Goal: Transaction & Acquisition: Purchase product/service

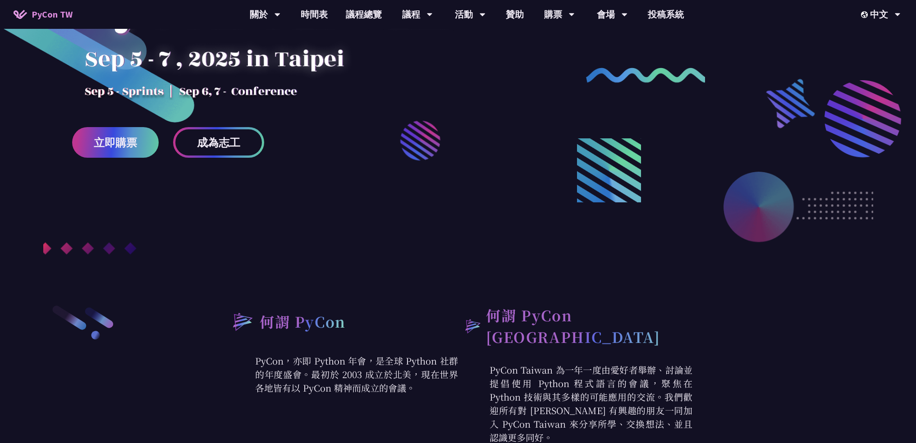
scroll to position [135, 0]
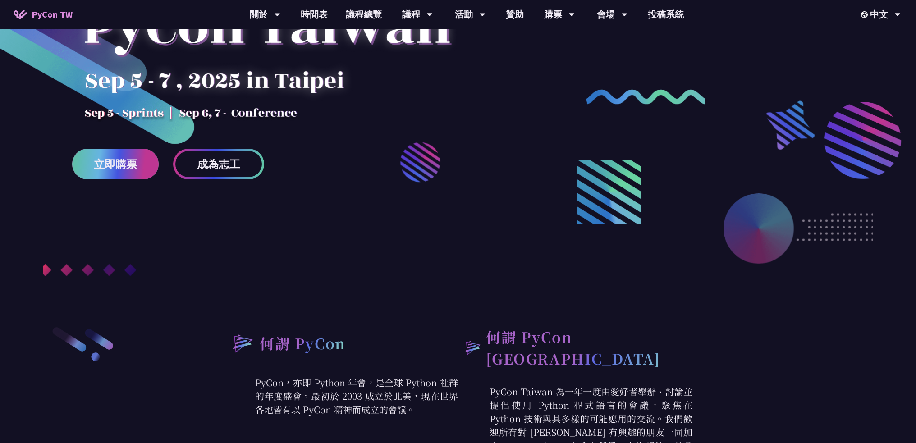
click at [148, 176] on link "立即購票" at bounding box center [115, 164] width 87 height 31
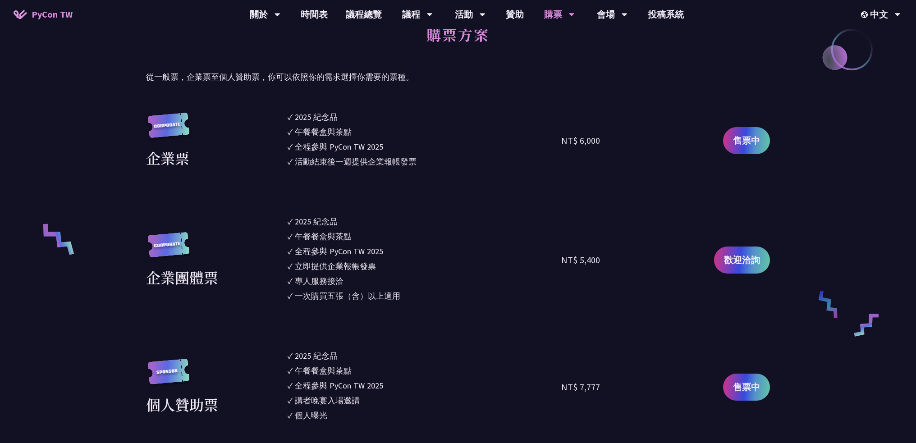
scroll to position [496, 0]
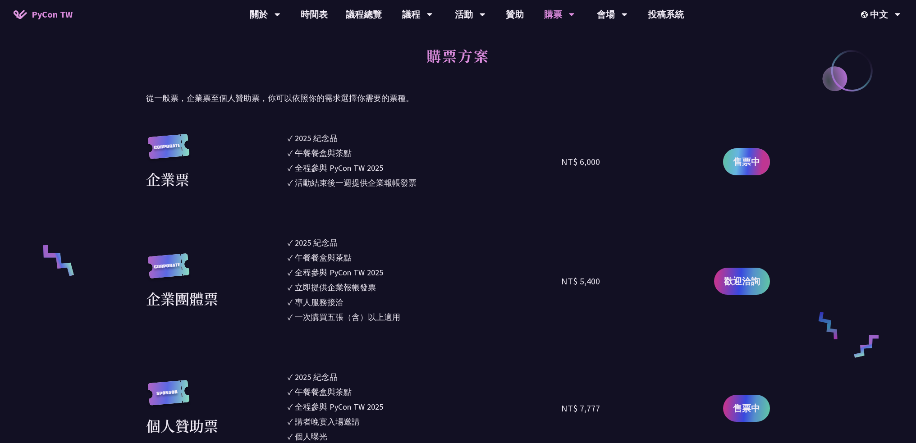
click at [754, 161] on span "售票中" at bounding box center [746, 162] width 27 height 14
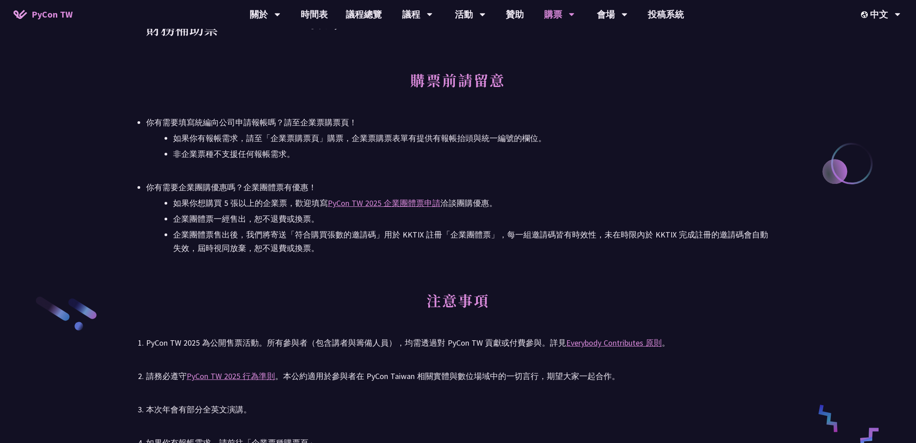
scroll to position [1217, 0]
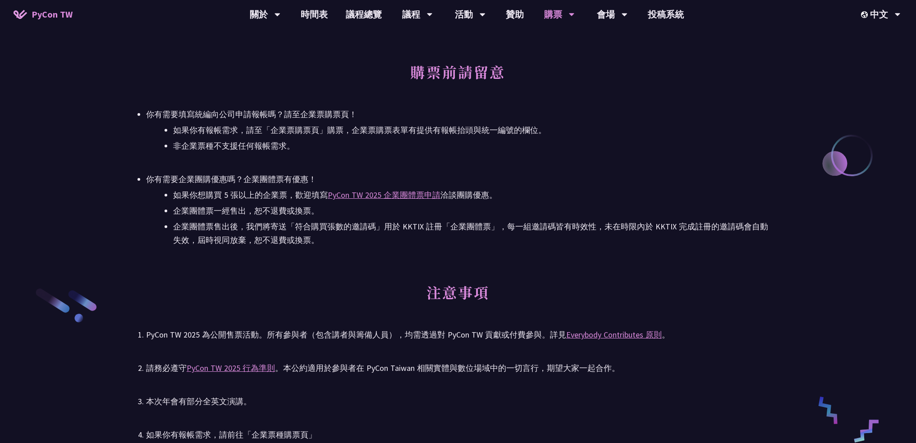
click at [313, 290] on h2 "注意事項" at bounding box center [458, 299] width 624 height 50
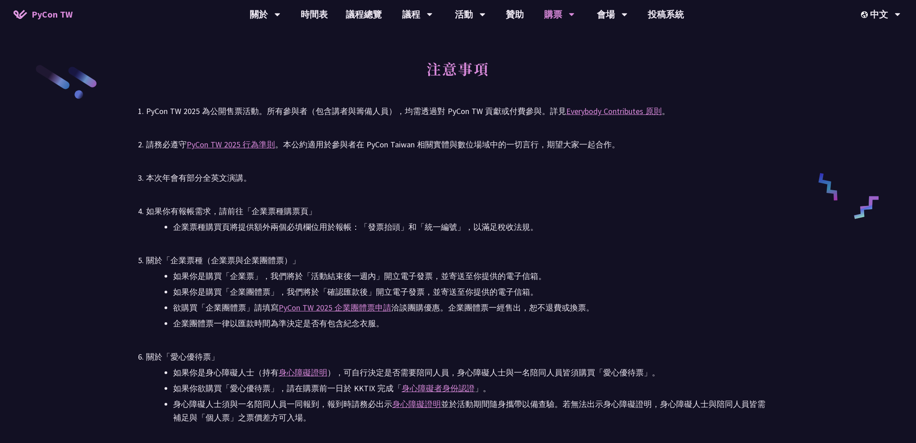
scroll to position [1442, 0]
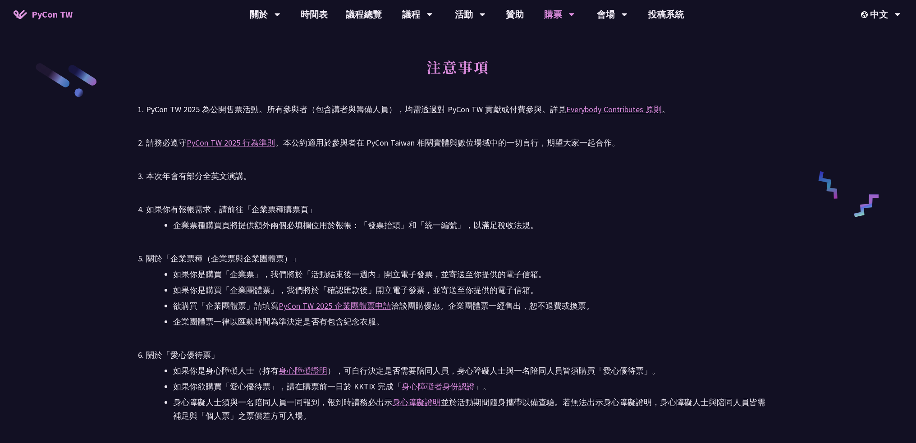
drag, startPoint x: 595, startPoint y: 347, endPoint x: 425, endPoint y: 336, distance: 169.4
click at [425, 336] on ul "PyCon TW 2025 為公開售票活動。所有參與者（包含講者與籌備人員），均需透過對 PyCon TW 貢獻或付費參與。詳見 Everybody Cont…" at bounding box center [458, 385] width 624 height 565
drag, startPoint x: 434, startPoint y: 329, endPoint x: 327, endPoint y: 318, distance: 107.5
click at [327, 318] on li "企業團體票一律以匯款時間為準決定是否有包含紀念衣服。" at bounding box center [471, 322] width 597 height 14
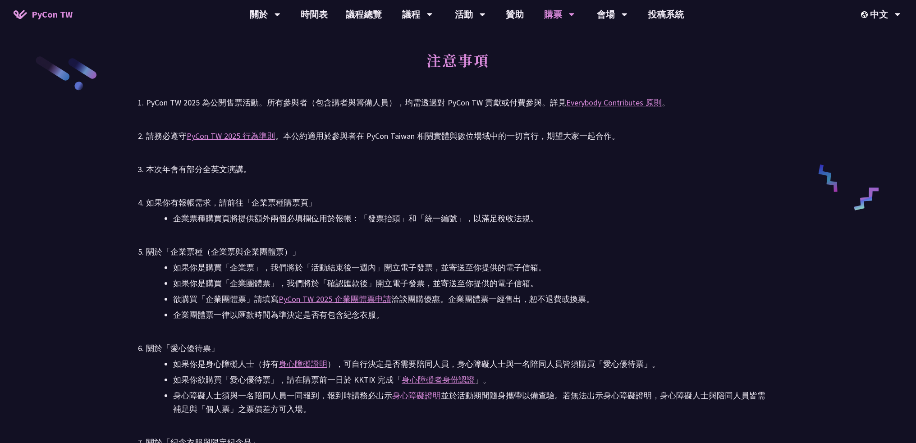
scroll to position [1578, 0]
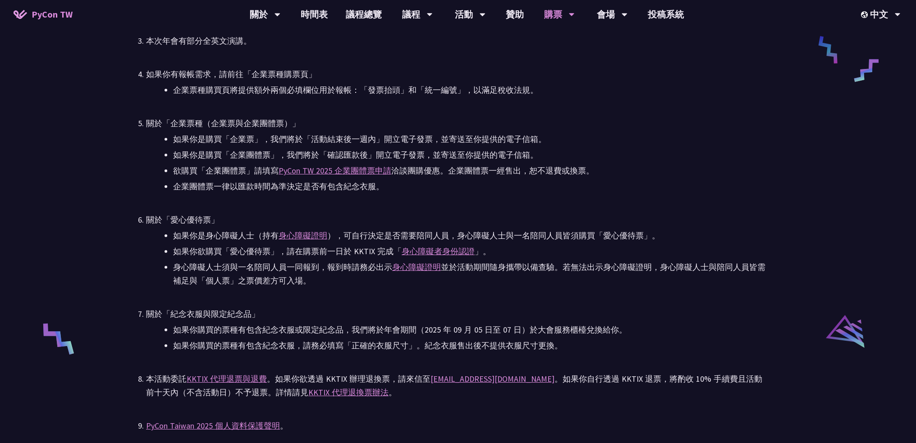
click at [600, 340] on li "如果你購買的票種有包含紀念衣服，請務必填寫「正確的衣服尺寸」。紀念衣服售出後不提供衣服尺寸更換。" at bounding box center [471, 346] width 597 height 14
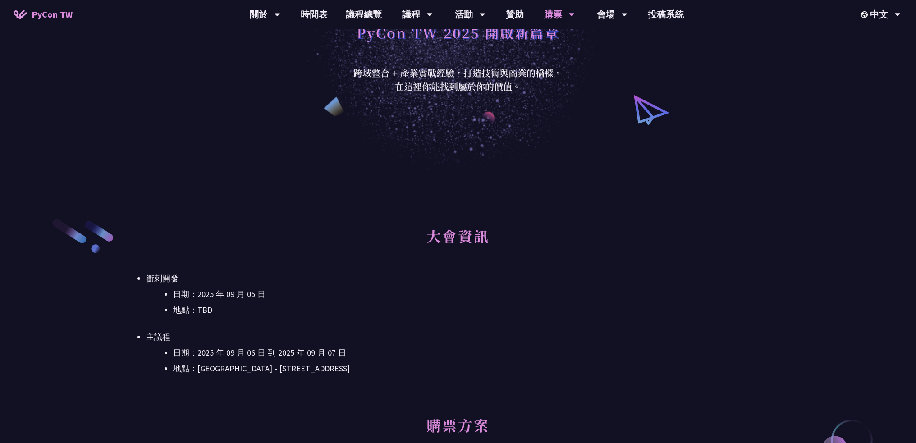
scroll to position [0, 0]
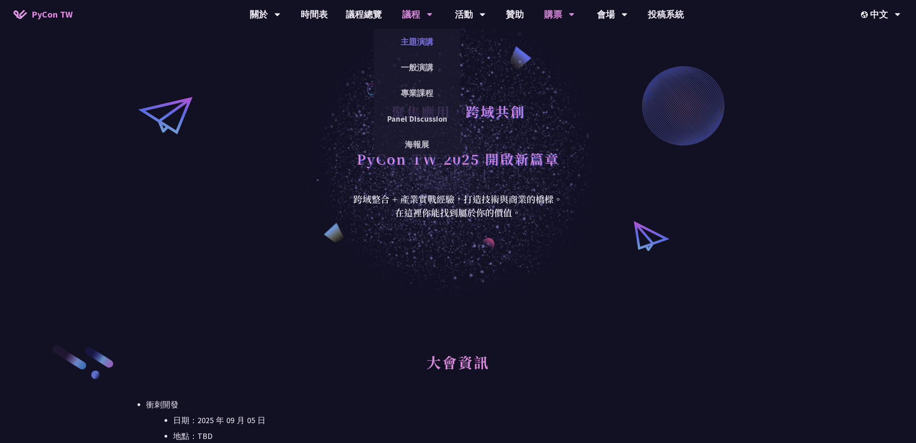
click at [435, 40] on link "主題演講" at bounding box center [417, 41] width 87 height 21
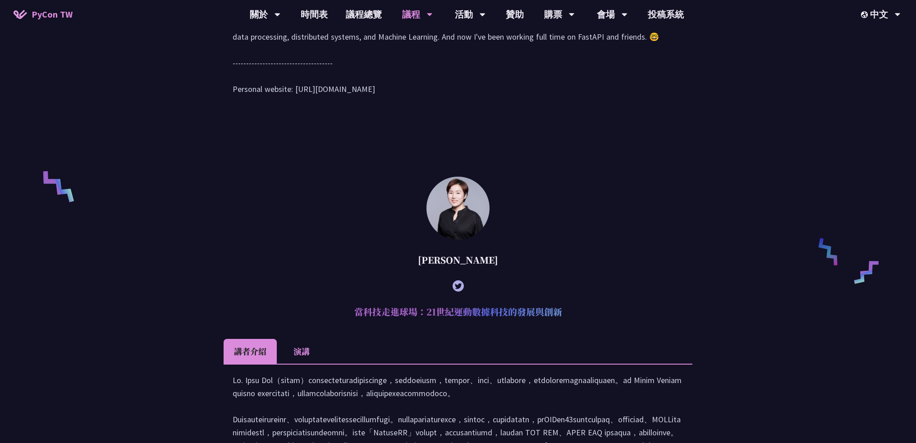
scroll to position [631, 0]
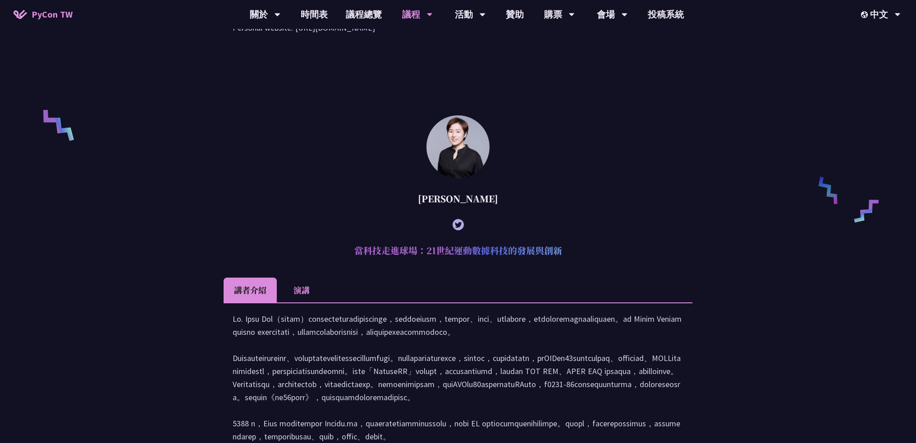
click at [724, 219] on div "[PERSON_NAME] (tiangolo) Behind the scenes of FastAPI and friends for developer…" at bounding box center [458, 316] width 916 height 1297
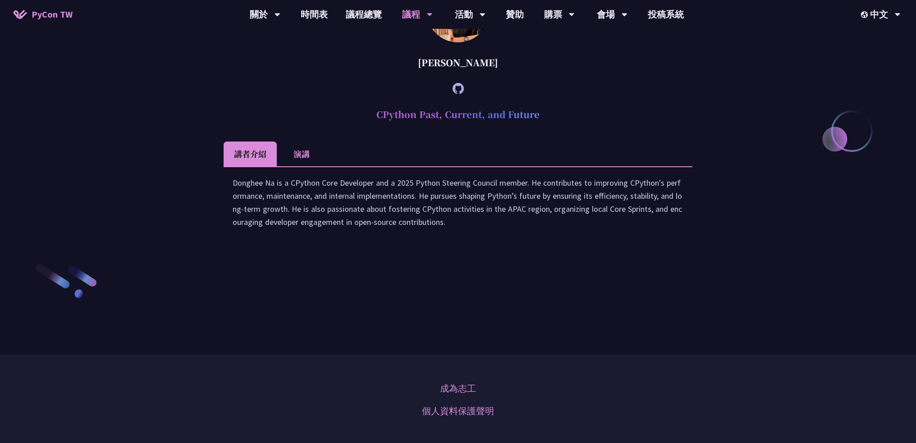
scroll to position [1262, 0]
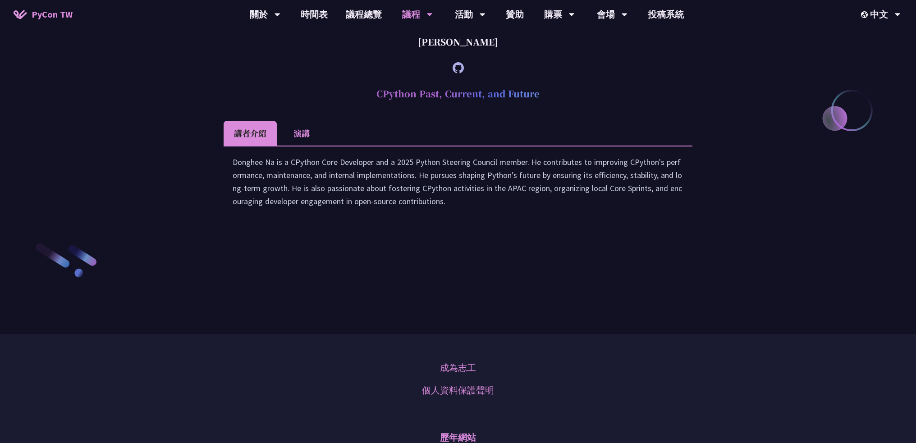
drag, startPoint x: 434, startPoint y: 135, endPoint x: 502, endPoint y: 135, distance: 68.5
click at [502, 55] on div "[PERSON_NAME]" at bounding box center [458, 41] width 469 height 27
click at [456, 55] on div "[PERSON_NAME]" at bounding box center [458, 41] width 469 height 27
drag, startPoint x: 425, startPoint y: 133, endPoint x: 499, endPoint y: 133, distance: 73.9
click at [499, 55] on div "[PERSON_NAME]" at bounding box center [458, 41] width 469 height 27
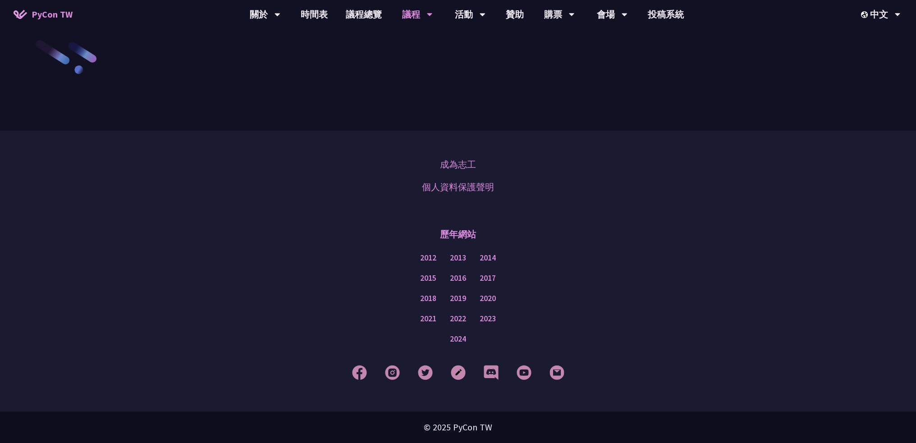
scroll to position [1569, 0]
click at [414, 69] on link "一般演講" at bounding box center [417, 67] width 87 height 21
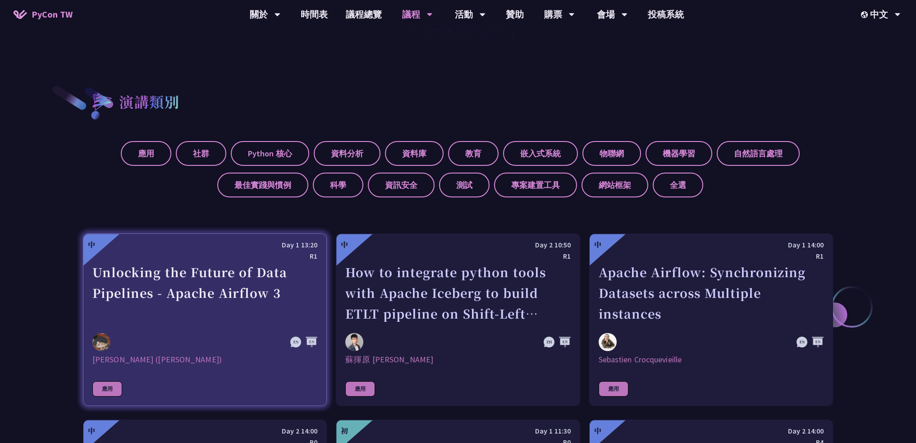
scroll to position [361, 0]
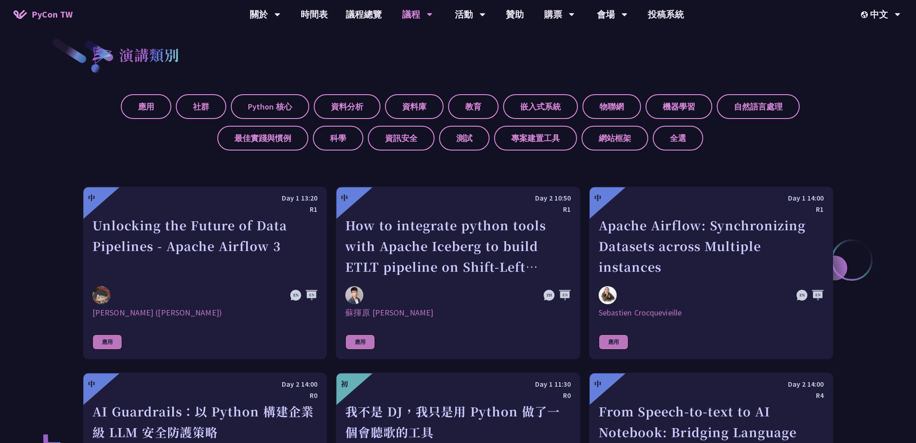
click at [403, 132] on label "資訊安全" at bounding box center [401, 138] width 67 height 25
click at [0, 0] on input "資訊安全" at bounding box center [0, 0] width 0 height 0
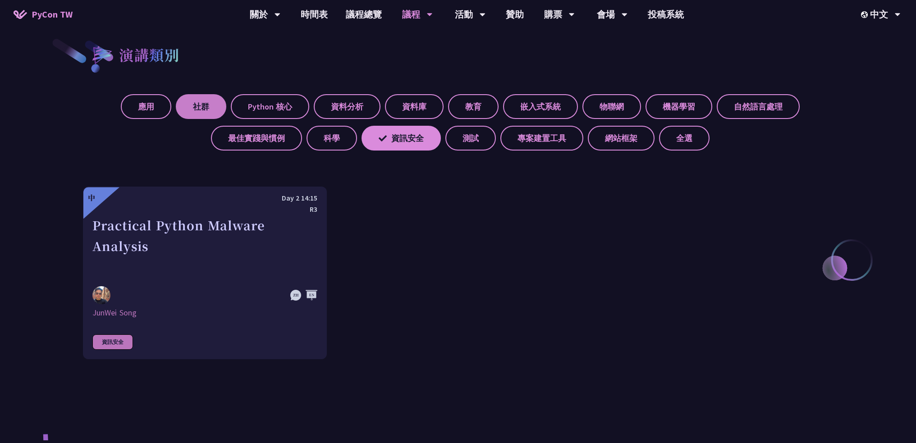
click at [186, 106] on label "社群" at bounding box center [201, 106] width 50 height 25
click at [0, 0] on input "社群" at bounding box center [0, 0] width 0 height 0
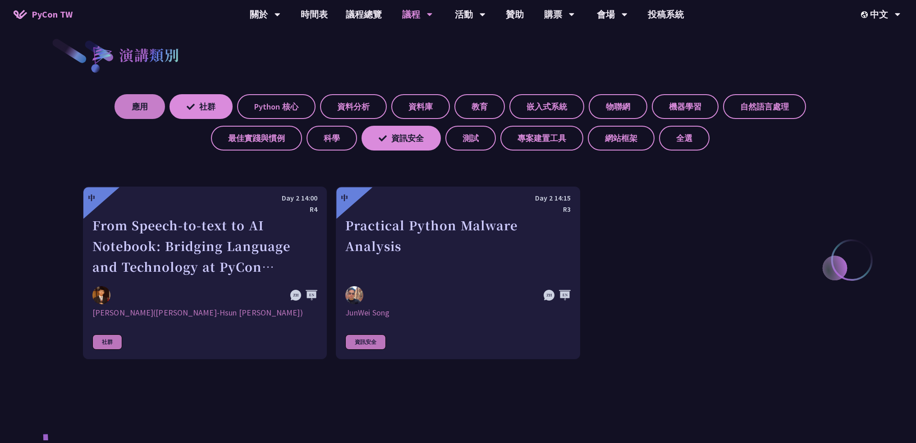
click at [146, 108] on label "應用" at bounding box center [139, 106] width 50 height 25
click at [0, 0] on input "應用" at bounding box center [0, 0] width 0 height 0
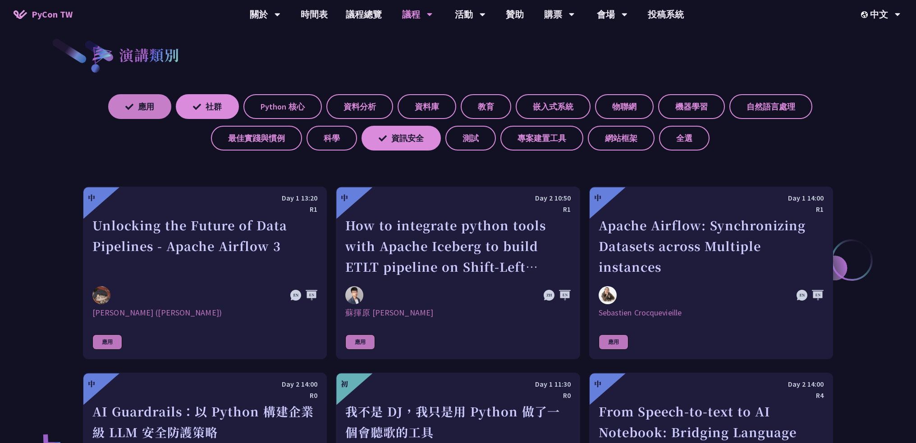
click at [146, 108] on label "應用" at bounding box center [139, 106] width 63 height 25
click at [0, 0] on input "應用" at bounding box center [0, 0] width 0 height 0
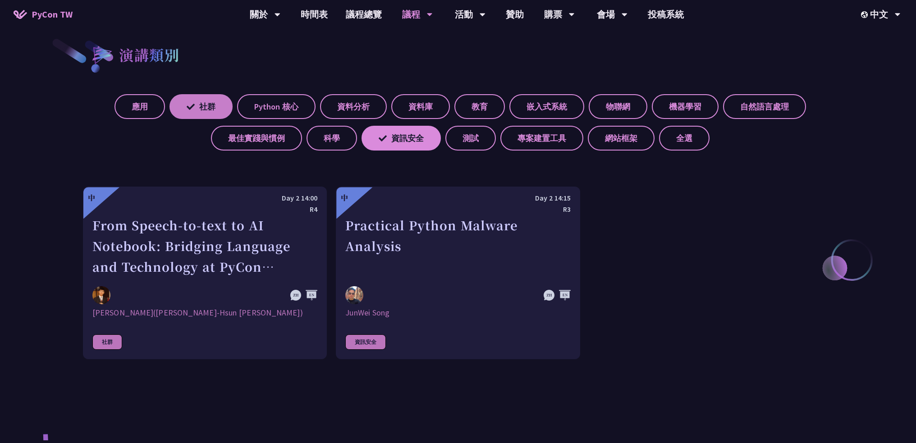
click at [198, 107] on label "社群" at bounding box center [200, 106] width 63 height 25
click at [0, 0] on input "社群" at bounding box center [0, 0] width 0 height 0
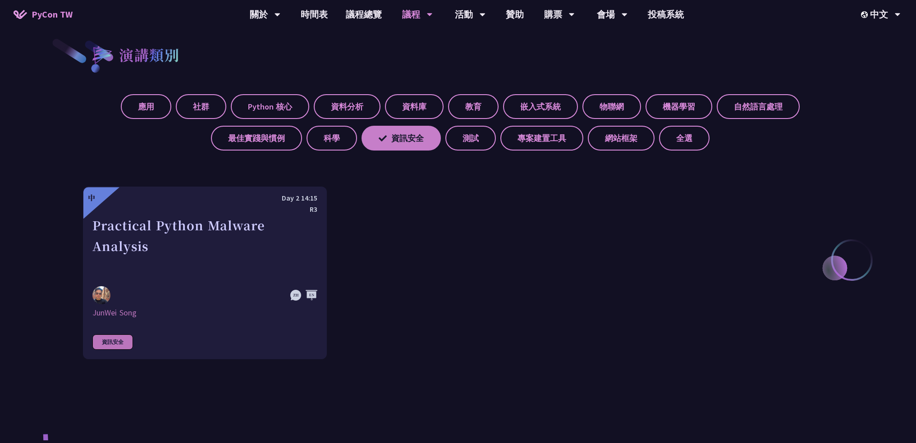
click at [398, 147] on label "資訊安全" at bounding box center [400, 138] width 79 height 25
click at [0, 0] on input "資訊安全" at bounding box center [0, 0] width 0 height 0
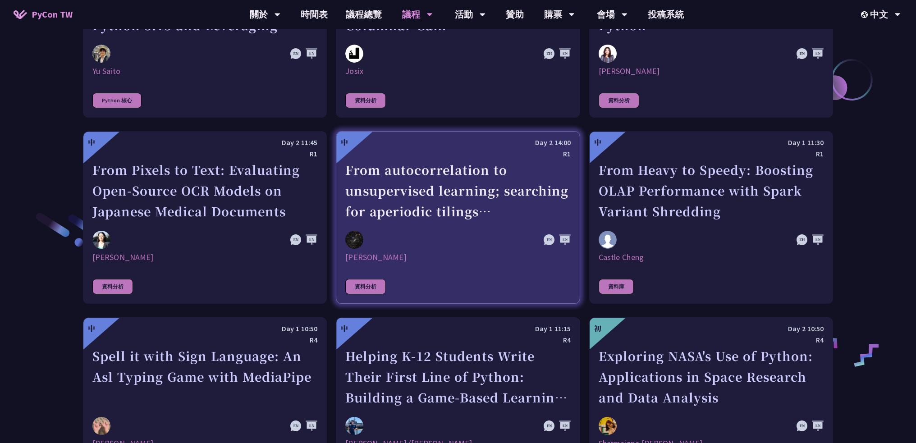
scroll to position [1352, 0]
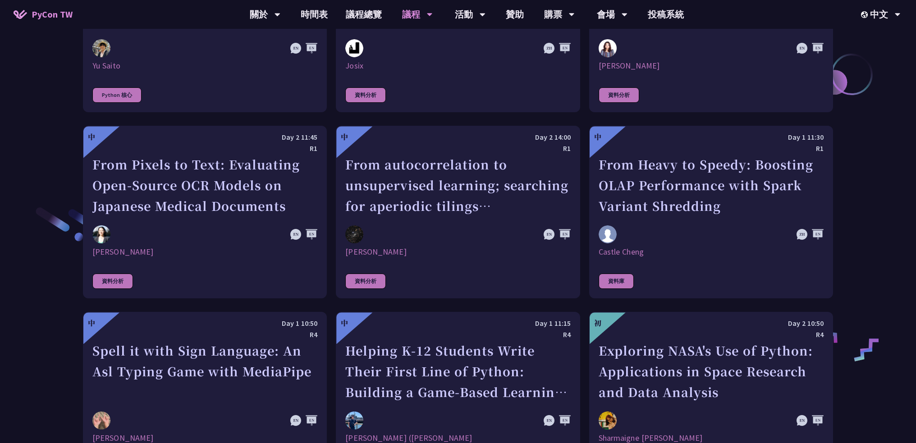
click at [42, 265] on div "演講類別 應用 社群 Python 核心 資料分析 資料庫 教育 嵌入式系統 物聯網 機器學習 自然語言處理 最佳實踐與慣例 科學 資訊安全 測試 專案建置工…" at bounding box center [458, 342] width 916 height 2682
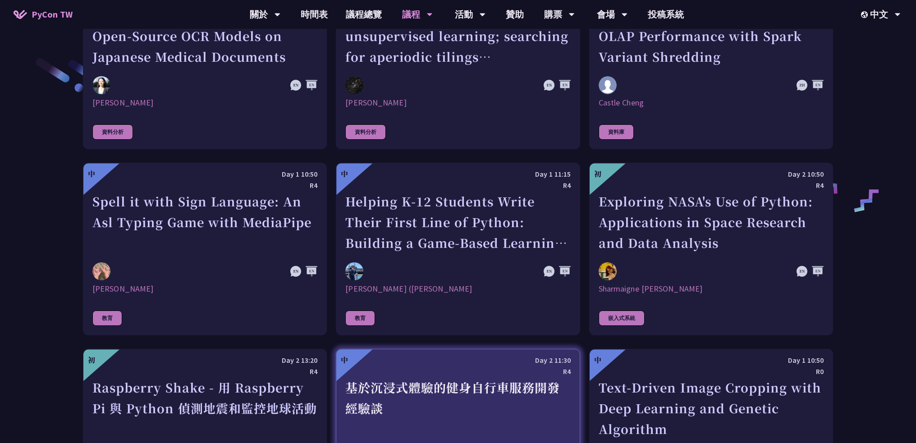
scroll to position [1623, 0]
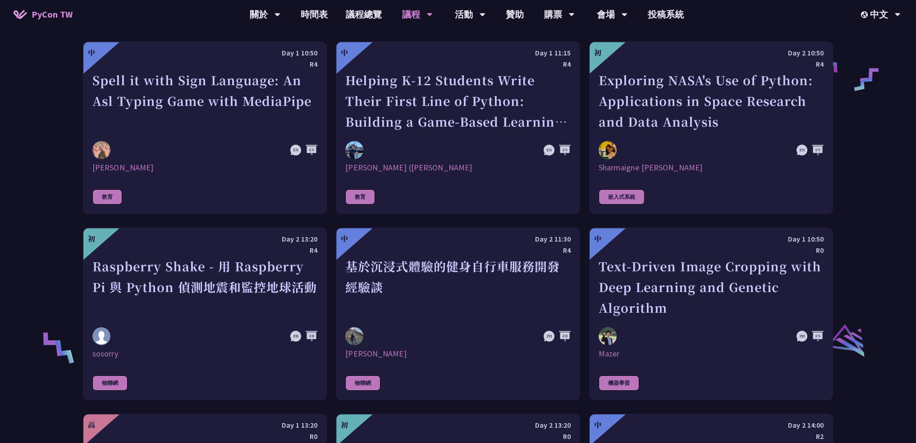
click at [865, 210] on div "演講類別 應用 社群 Python 核心 資料分析 資料庫 教育 嵌入式系統 物聯網 機器學習 自然語言處理 最佳實踐與慣例 科學 資訊安全 測試 專案建置工…" at bounding box center [458, 71] width 916 height 2682
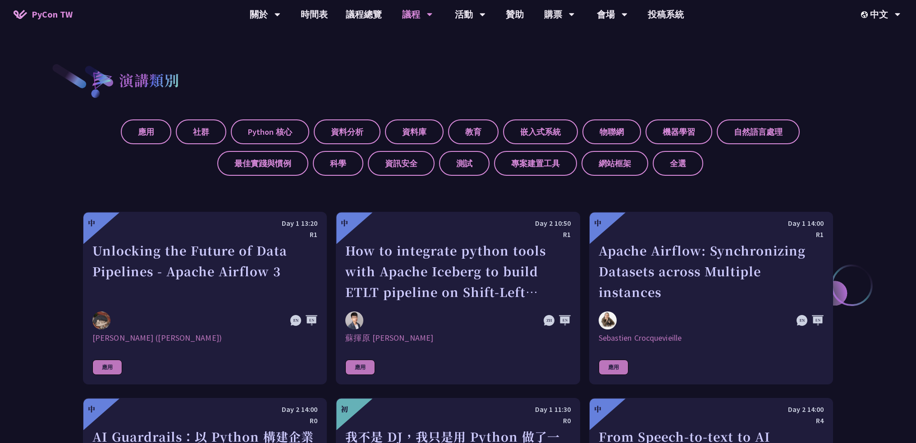
scroll to position [316, 0]
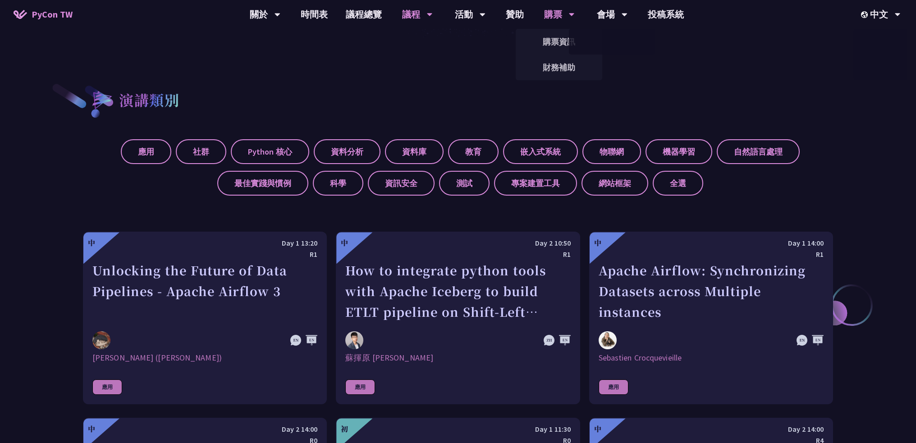
click at [280, 15] on div "購票" at bounding box center [265, 14] width 31 height 29
click at [554, 45] on link "購票資訊" at bounding box center [559, 41] width 87 height 21
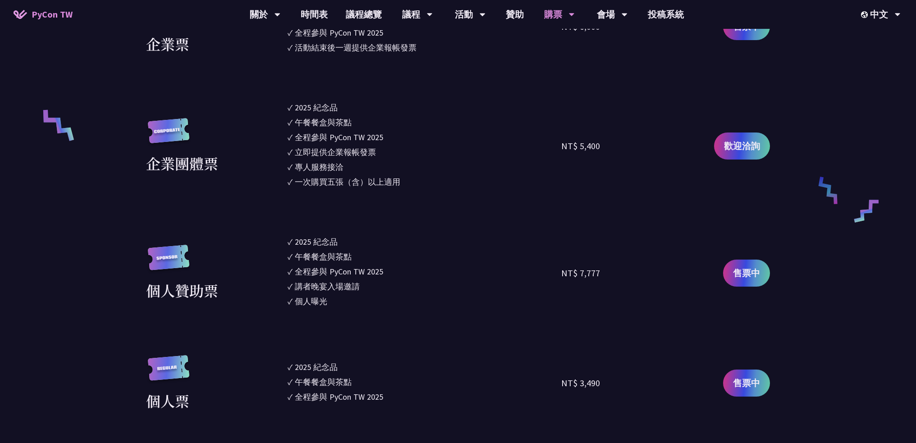
scroll to position [676, 0]
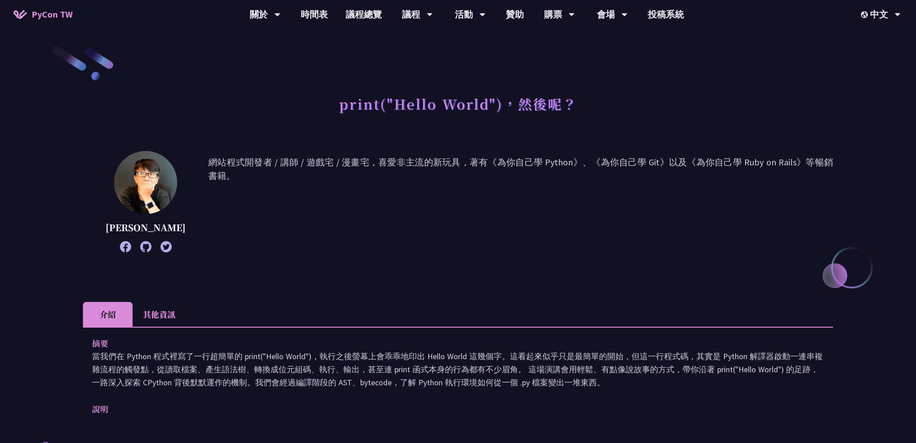
click at [431, 268] on div "高見龍 網站程式開發者 / 講師 / 遊戲宅 / 漫畫宅，喜愛非主流的新玩具，著有《為你自己學 Python》、《為你自己學 Git》以及《為你自己學 Rub…" at bounding box center [458, 215] width 750 height 128
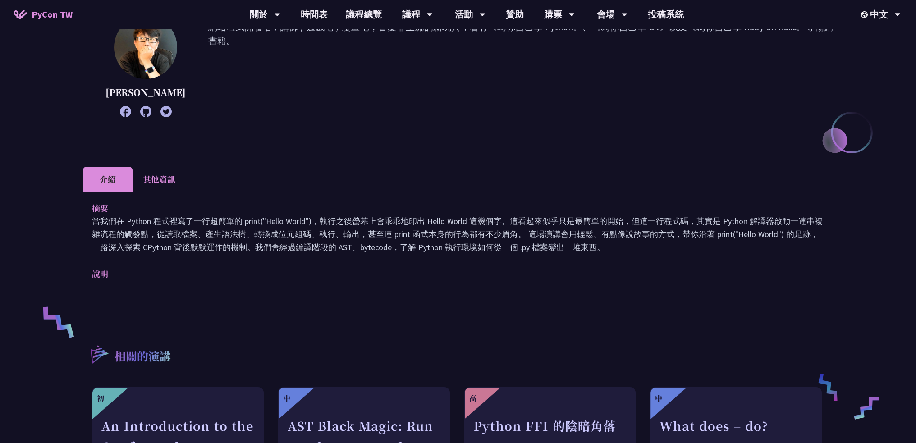
click at [150, 183] on li "其他資訊" at bounding box center [159, 179] width 53 height 25
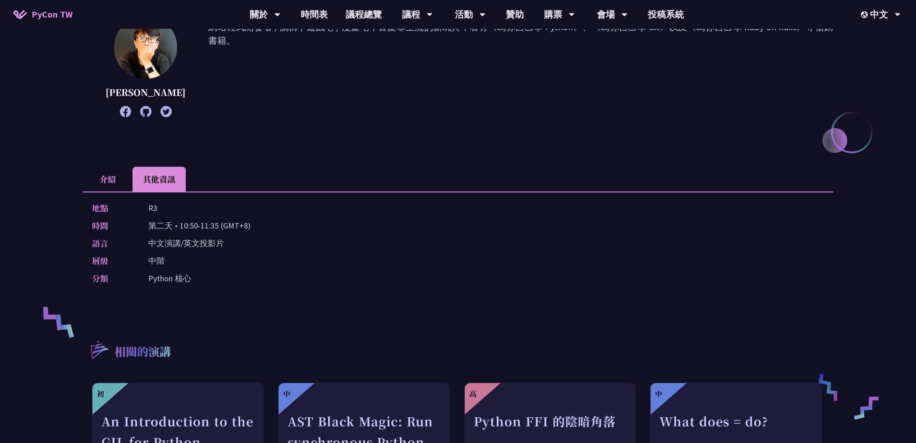
click at [106, 181] on li "介紹" at bounding box center [108, 179] width 50 height 25
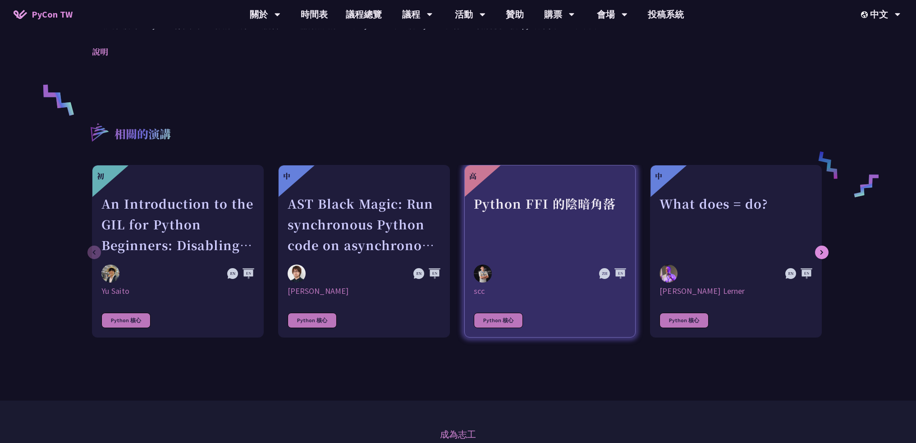
scroll to position [361, 0]
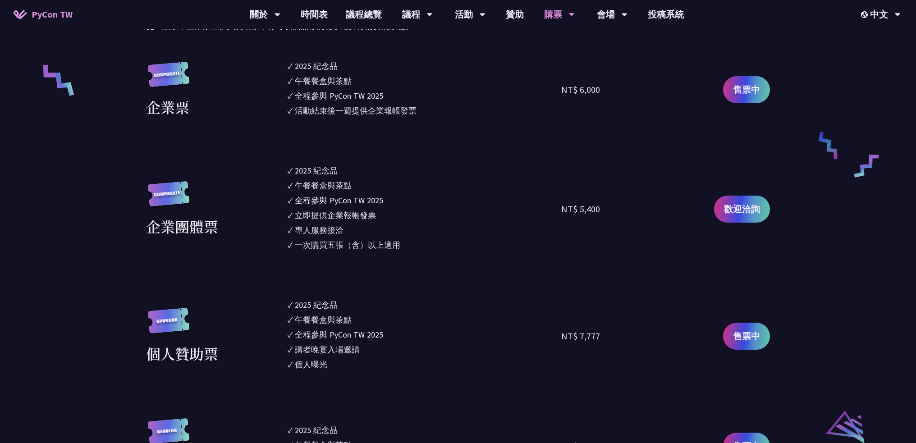
scroll to position [721, 0]
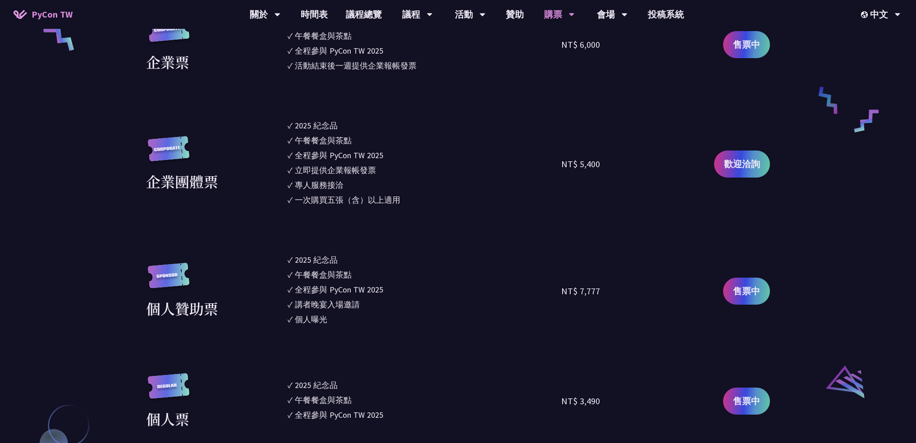
drag, startPoint x: 445, startPoint y: 257, endPoint x: 457, endPoint y: 253, distance: 12.6
click at [448, 257] on li "✓ 2025 紀念品" at bounding box center [425, 260] width 274 height 12
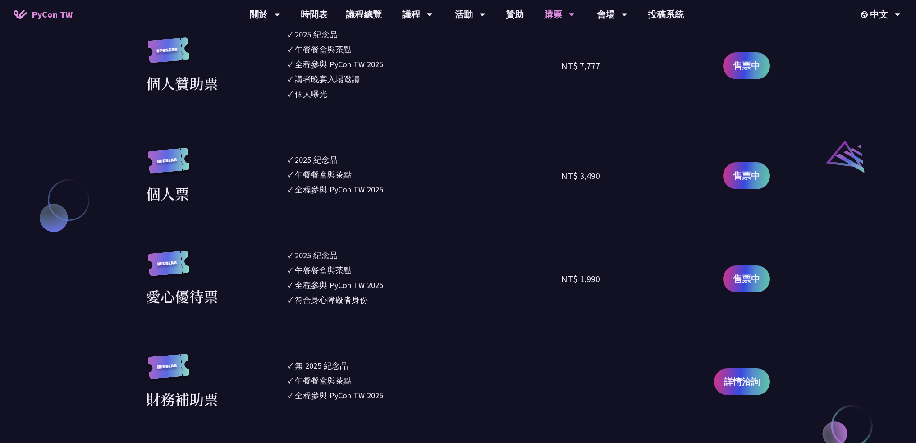
scroll to position [901, 0]
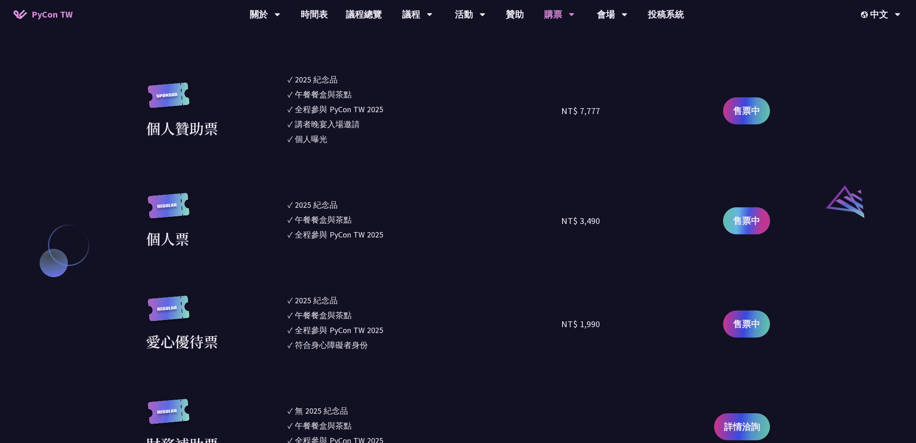
click at [760, 224] on link "售票中" at bounding box center [746, 220] width 47 height 27
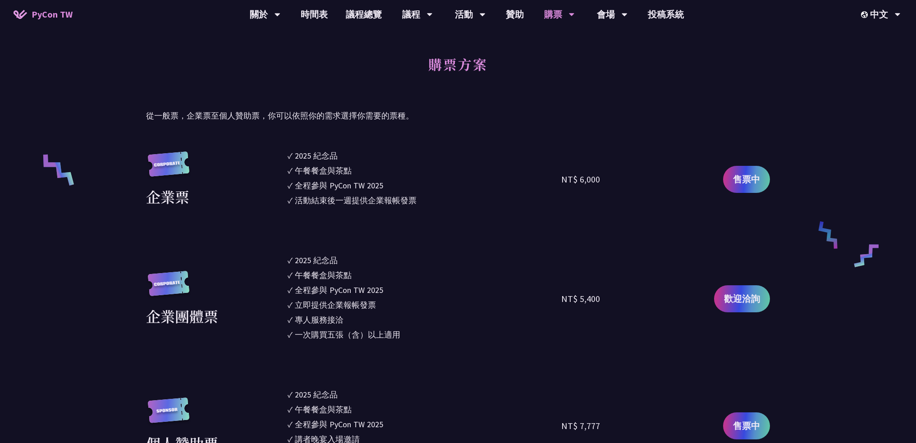
scroll to position [586, 0]
click at [278, 261] on div "企業團體票 ✓ 2025 紀念品 ✓ 午餐餐盒與茶點 ✓ 全程參與 PyCon TW 2025 ✓ 立即提供企業報帳發票 ✓ 專人服務接洽 ✓ 一次購買五張（…" at bounding box center [458, 299] width 624 height 89
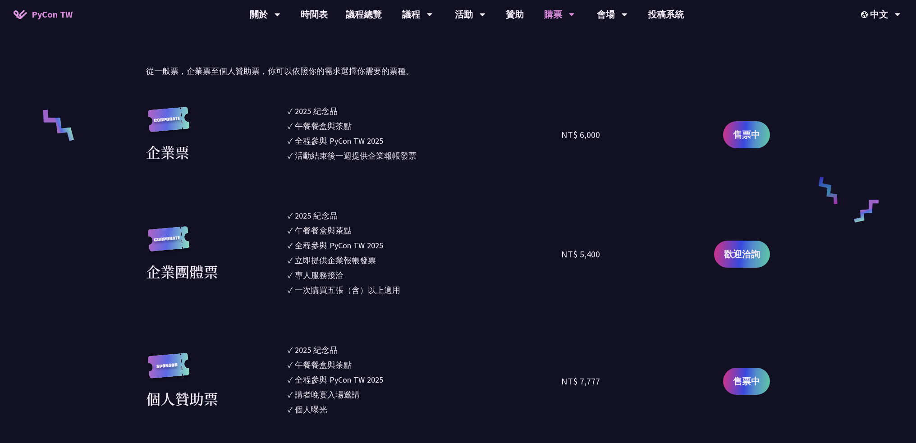
click at [509, 245] on li "✓ 全程參與 PyCon TW 2025" at bounding box center [425, 245] width 274 height 12
click at [762, 261] on link "歡迎洽詢" at bounding box center [742, 254] width 56 height 27
